Goal: Task Accomplishment & Management: Use online tool/utility

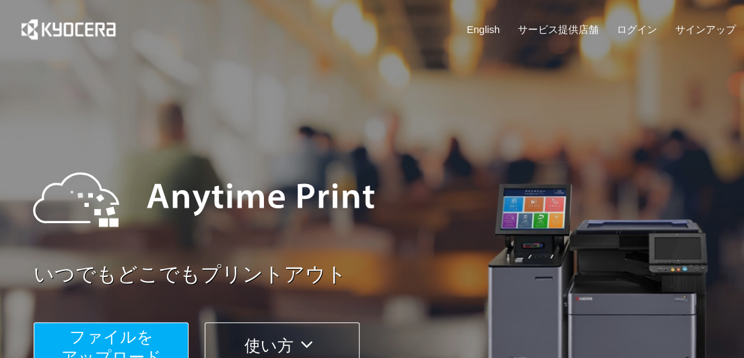
click at [173, 335] on button "ファイルを ​​アップロード" at bounding box center [111, 345] width 155 height 47
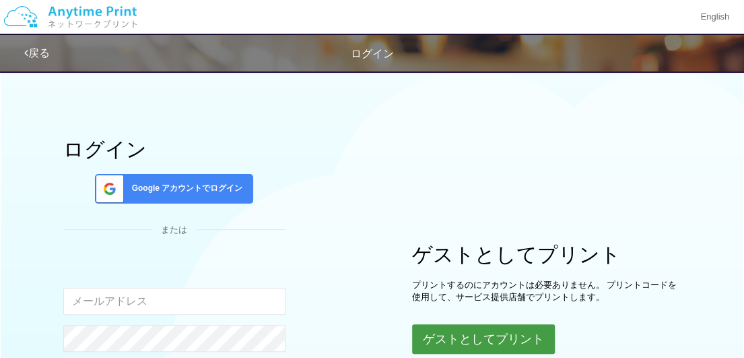
click at [480, 333] on button "ゲストとしてプリント" at bounding box center [483, 339] width 143 height 30
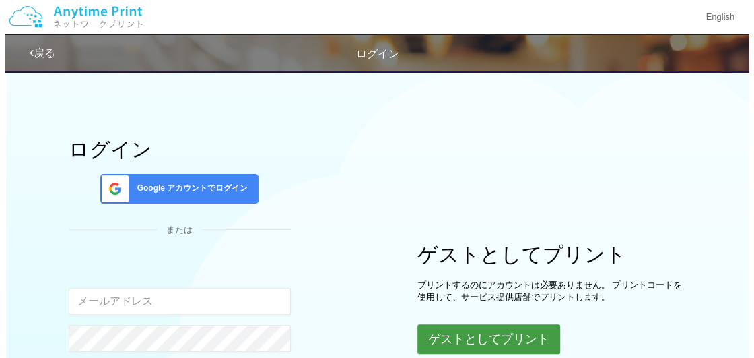
scroll to position [195, 0]
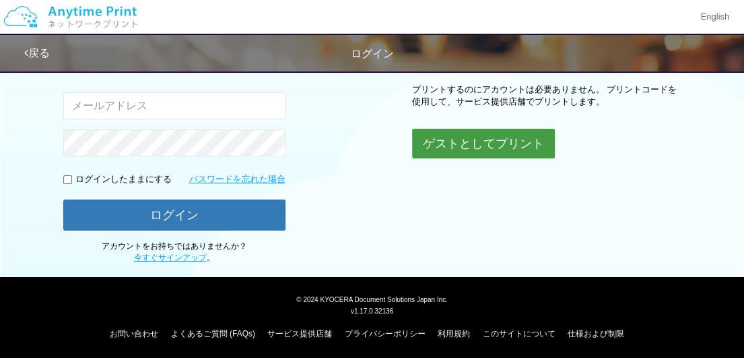
click at [447, 152] on button "ゲストとしてプリント" at bounding box center [483, 144] width 143 height 30
click at [455, 138] on button "ゲストとしてプリント" at bounding box center [483, 144] width 143 height 30
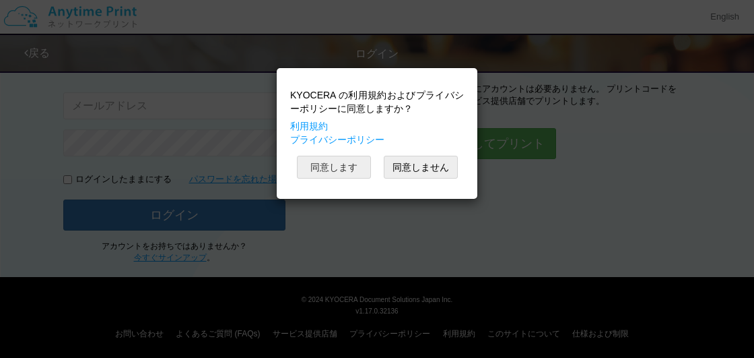
click at [369, 168] on button "同意します" at bounding box center [334, 167] width 74 height 23
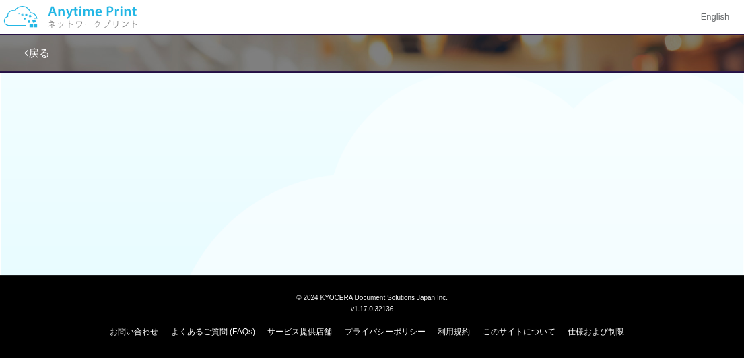
scroll to position [195, 0]
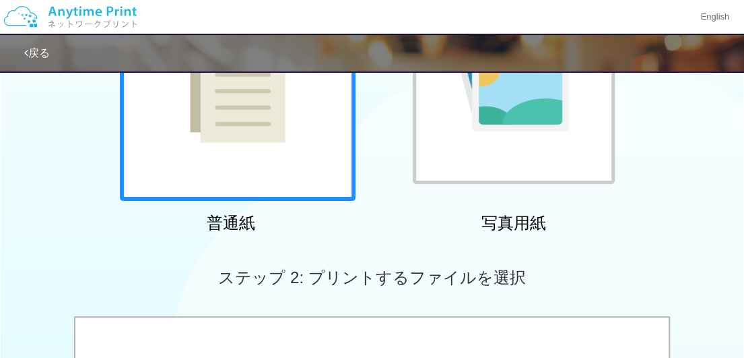
click at [291, 173] on div at bounding box center [238, 83] width 236 height 236
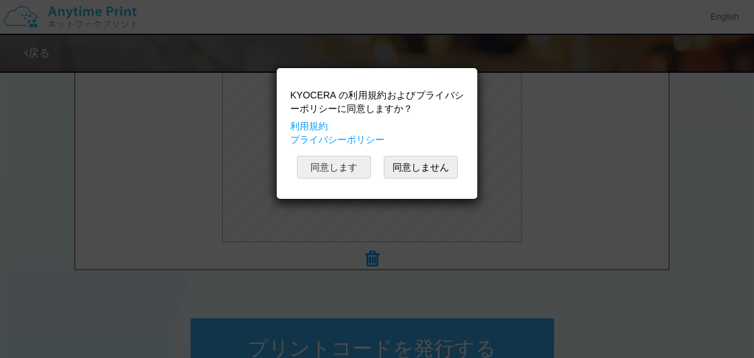
click at [356, 158] on button "同意します" at bounding box center [334, 167] width 74 height 23
click at [356, 162] on button "同意します" at bounding box center [334, 167] width 74 height 23
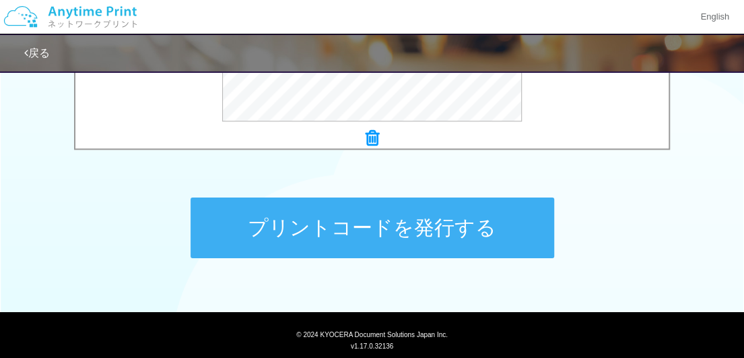
scroll to position [630, 0]
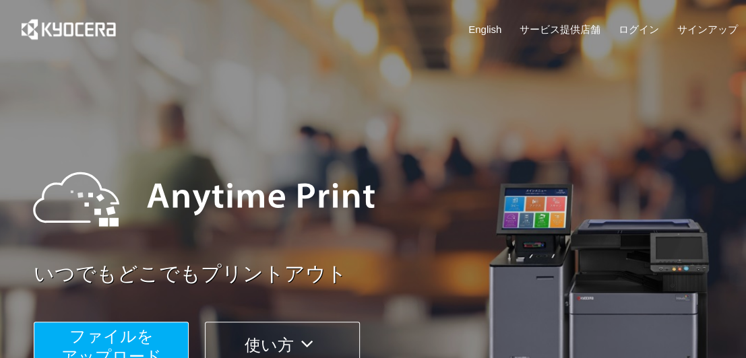
click at [122, 340] on span "ファイルを ​​アップロード" at bounding box center [111, 346] width 100 height 38
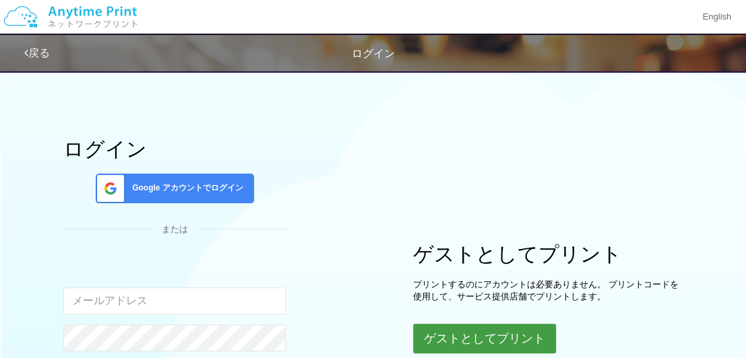
click at [493, 329] on button "ゲストとしてプリント" at bounding box center [484, 339] width 143 height 30
click at [491, 339] on button "ゲストとしてプリント" at bounding box center [484, 339] width 143 height 30
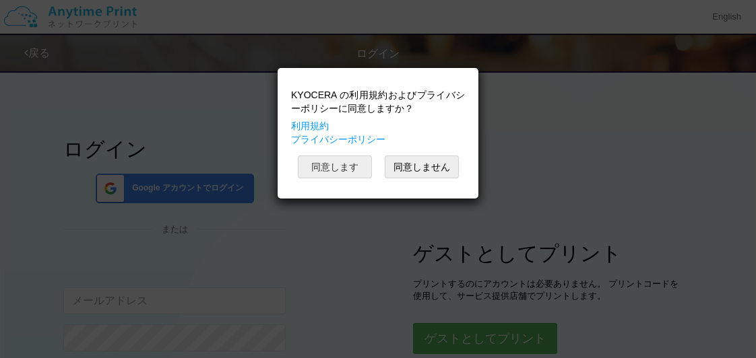
click at [333, 169] on button "同意します" at bounding box center [335, 167] width 74 height 23
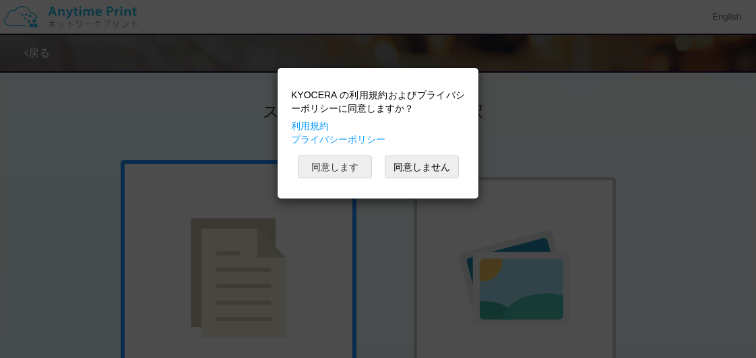
click at [333, 169] on button "同意します" at bounding box center [335, 167] width 74 height 23
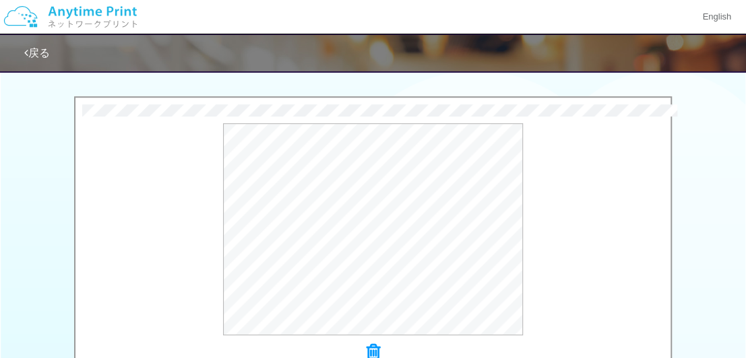
scroll to position [665, 0]
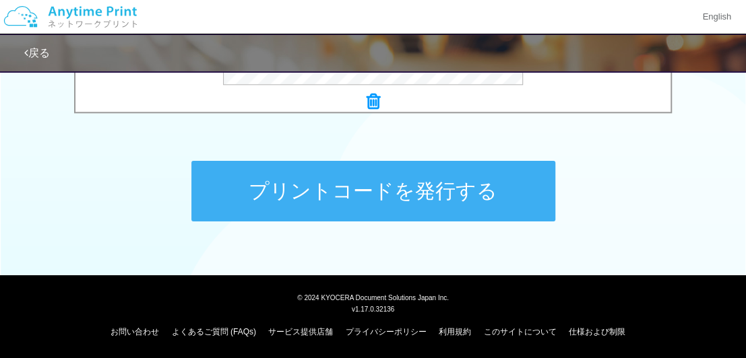
click at [377, 198] on button "プリントコードを発行する" at bounding box center [373, 191] width 364 height 61
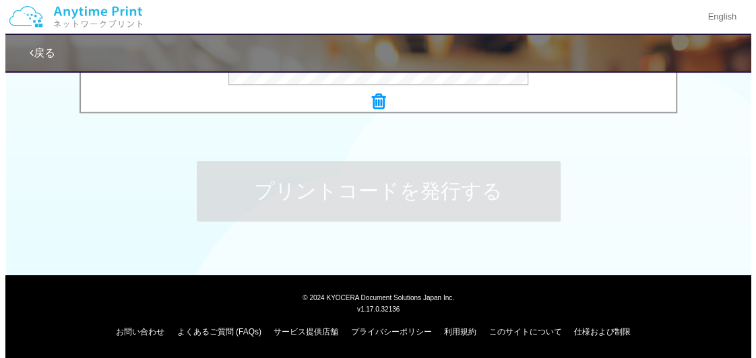
scroll to position [0, 0]
